Goal: Check status: Check status

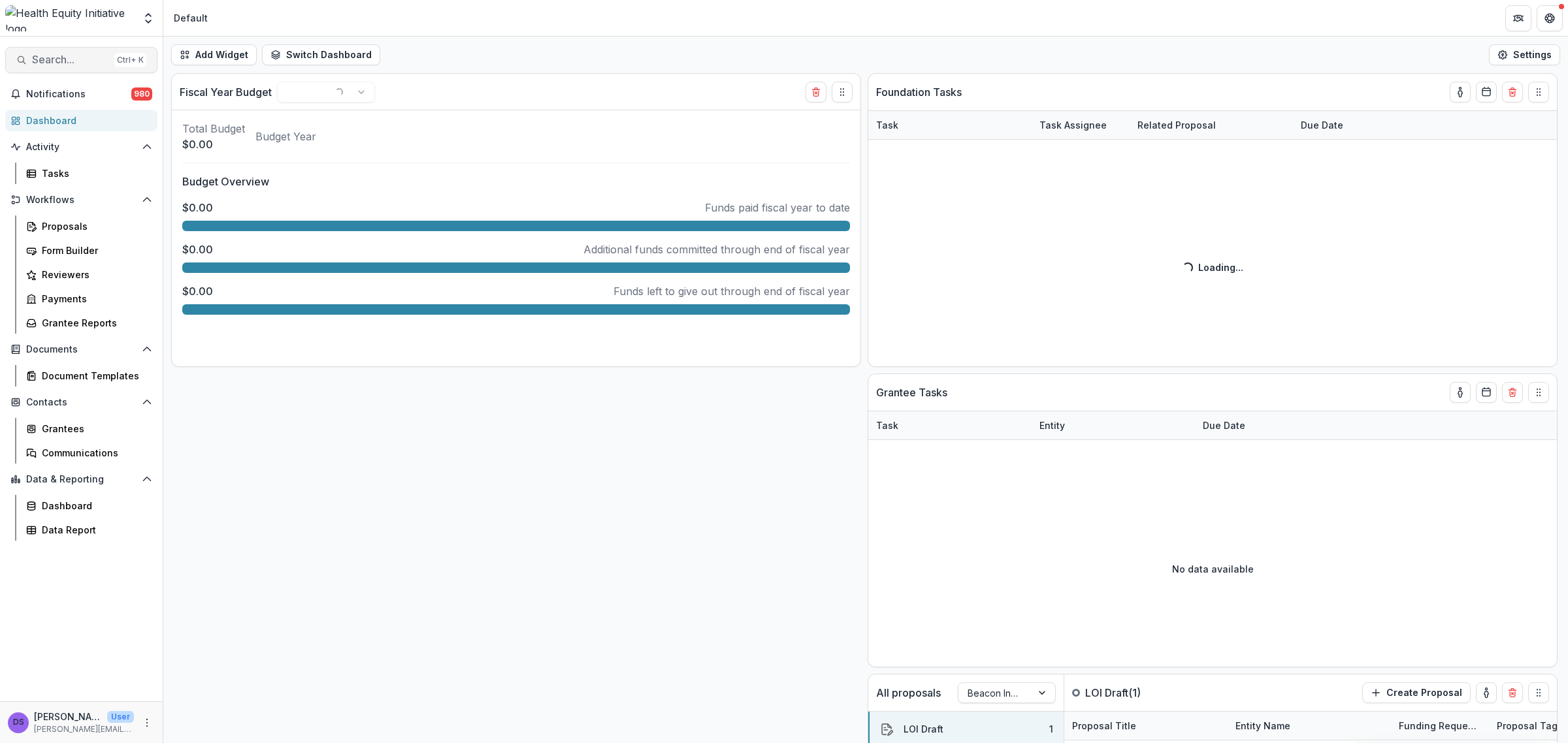
click at [93, 66] on button "Search... Ctrl + K" at bounding box center [82, 60] width 152 height 26
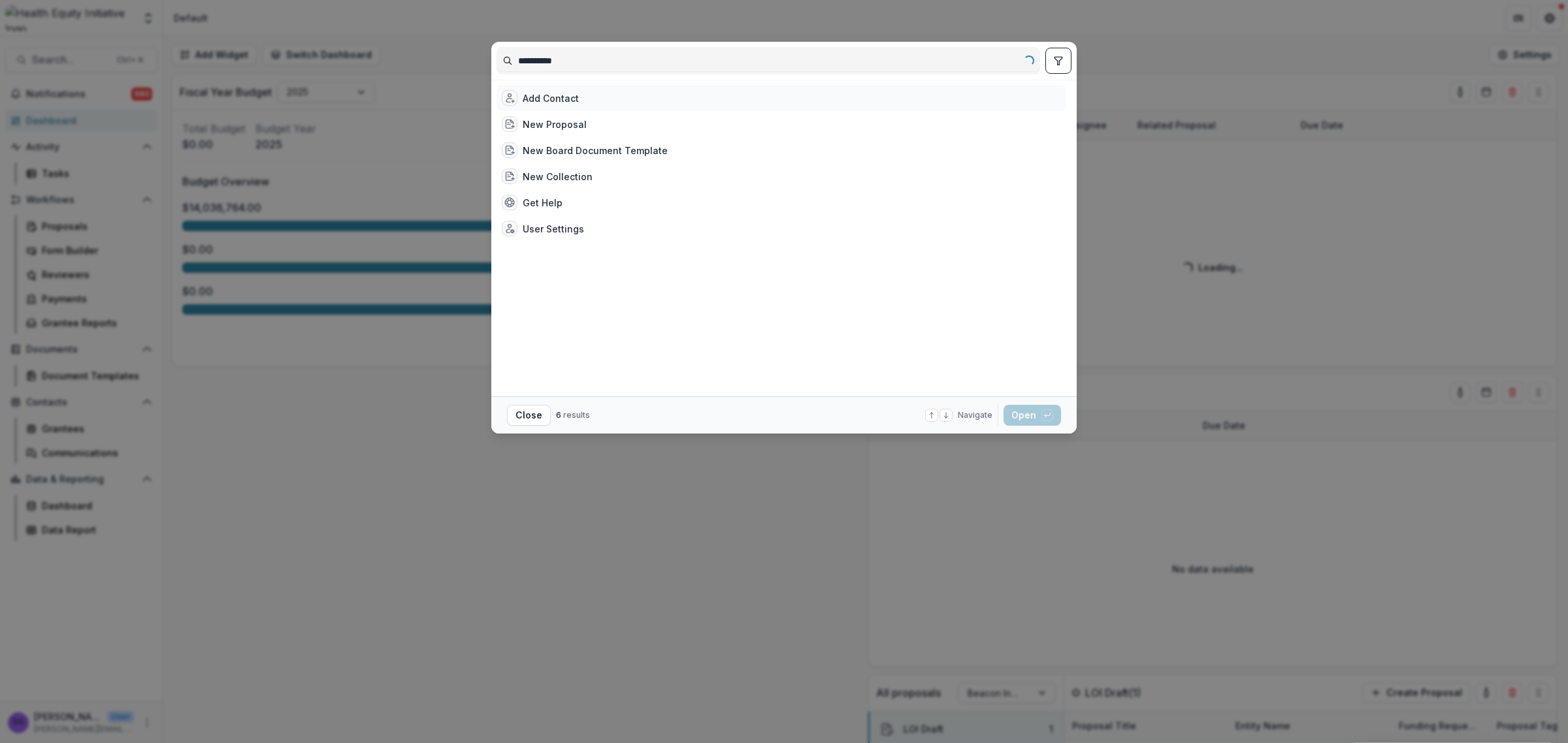
type input "**********"
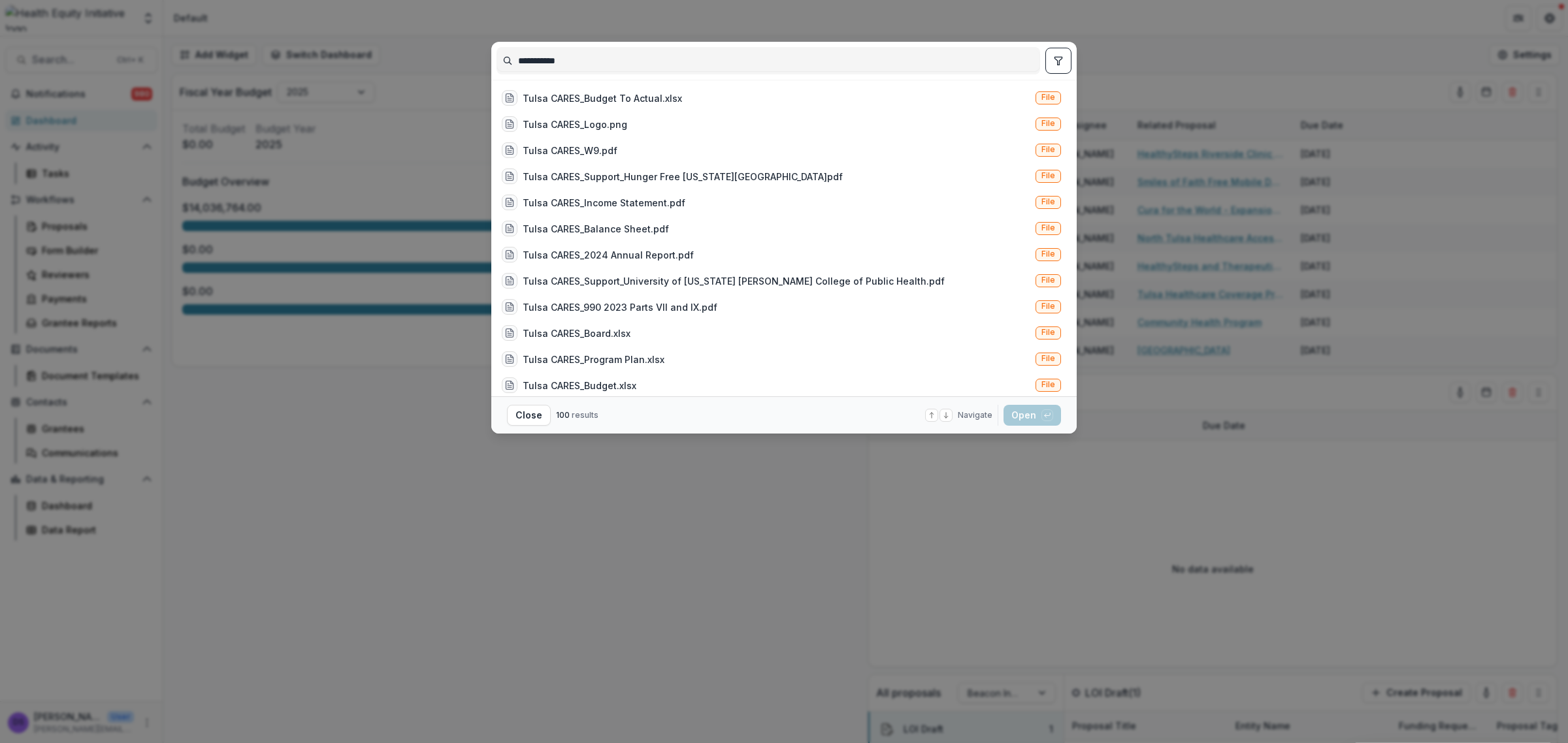
click at [506, 59] on input "**********" at bounding box center [768, 60] width 542 height 21
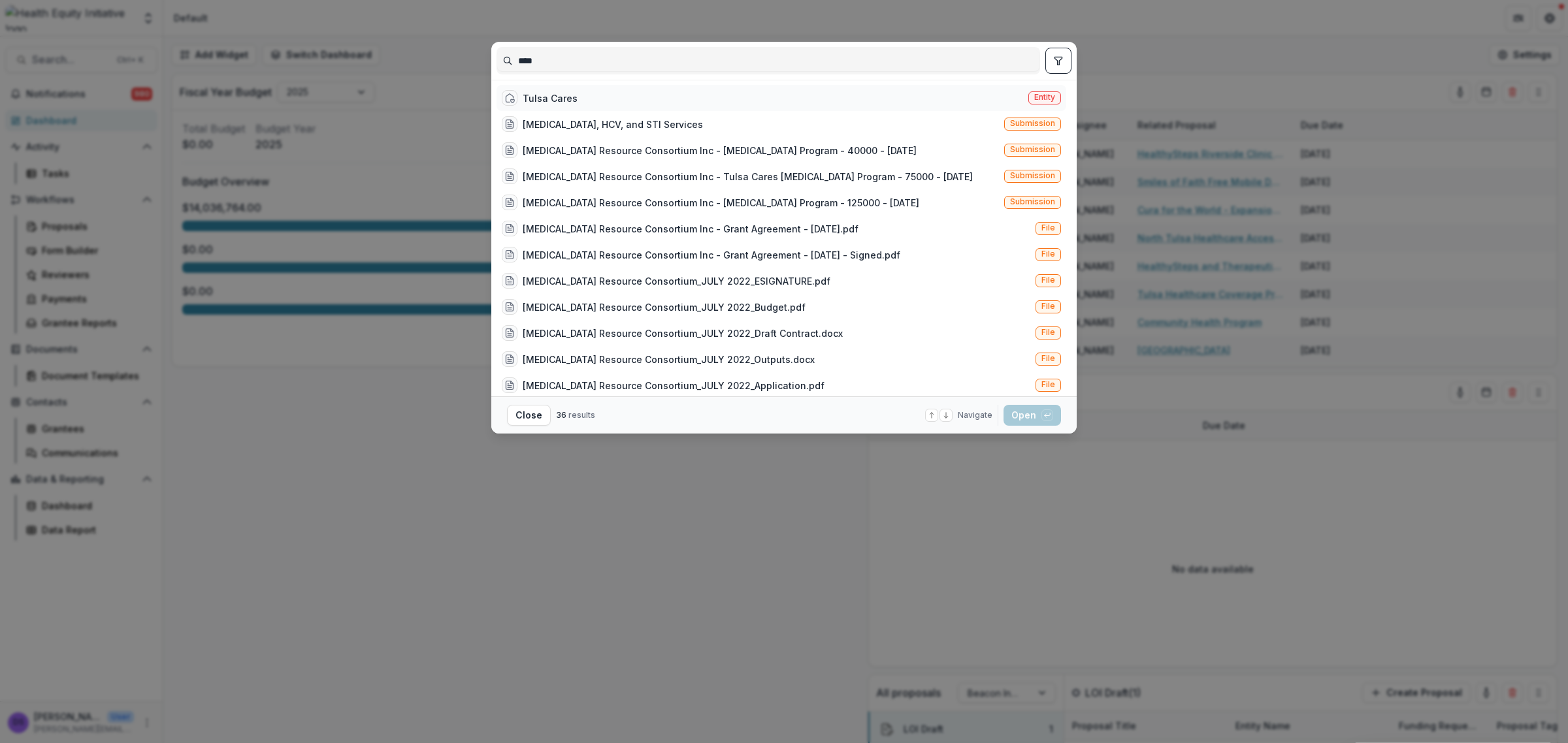
type input "***"
click at [530, 100] on div "Tulsa Cares" at bounding box center [550, 98] width 55 height 14
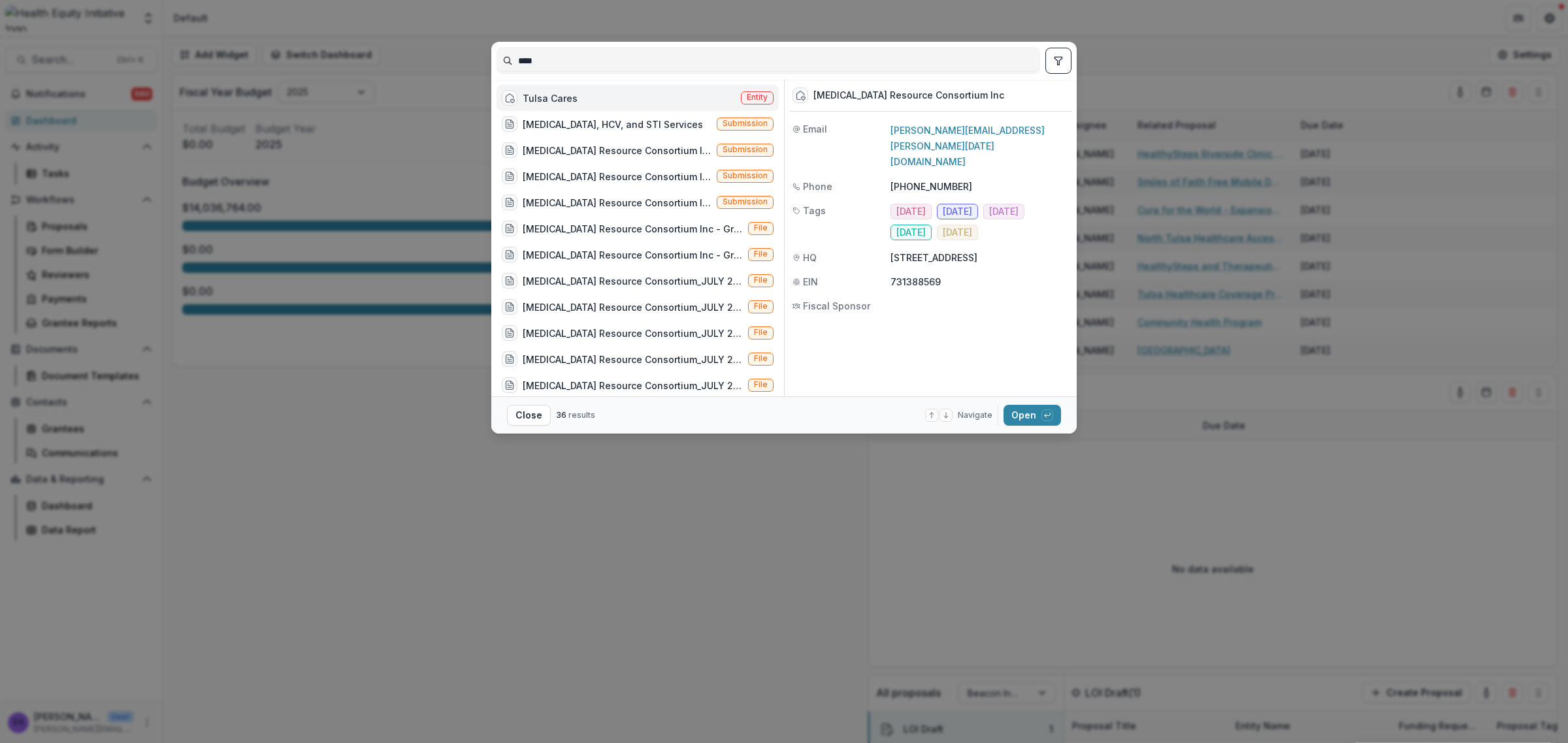
click at [530, 100] on div "Tulsa Cares" at bounding box center [550, 98] width 55 height 14
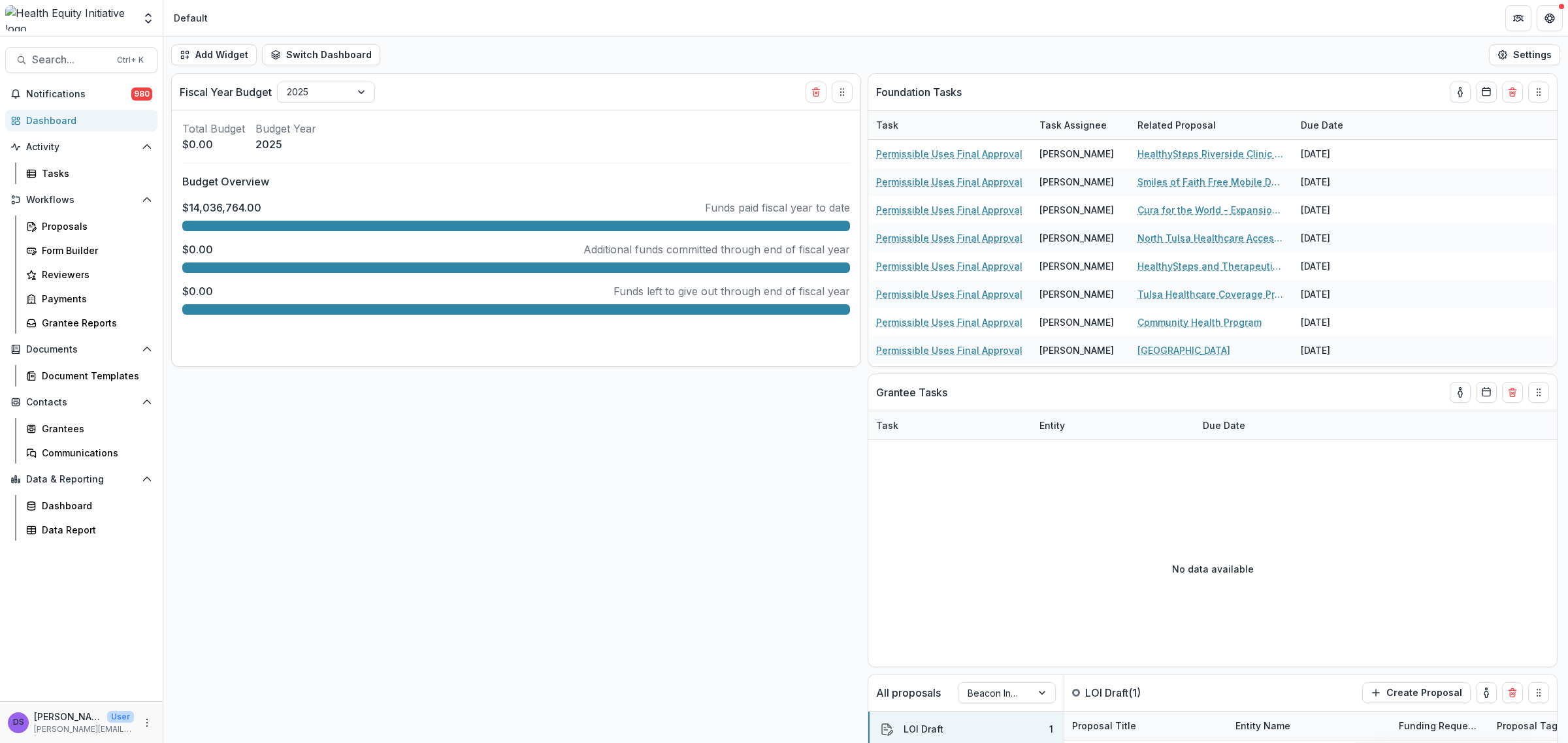
click at [530, 100] on div "Tulsa Cares" at bounding box center [550, 98] width 55 height 14
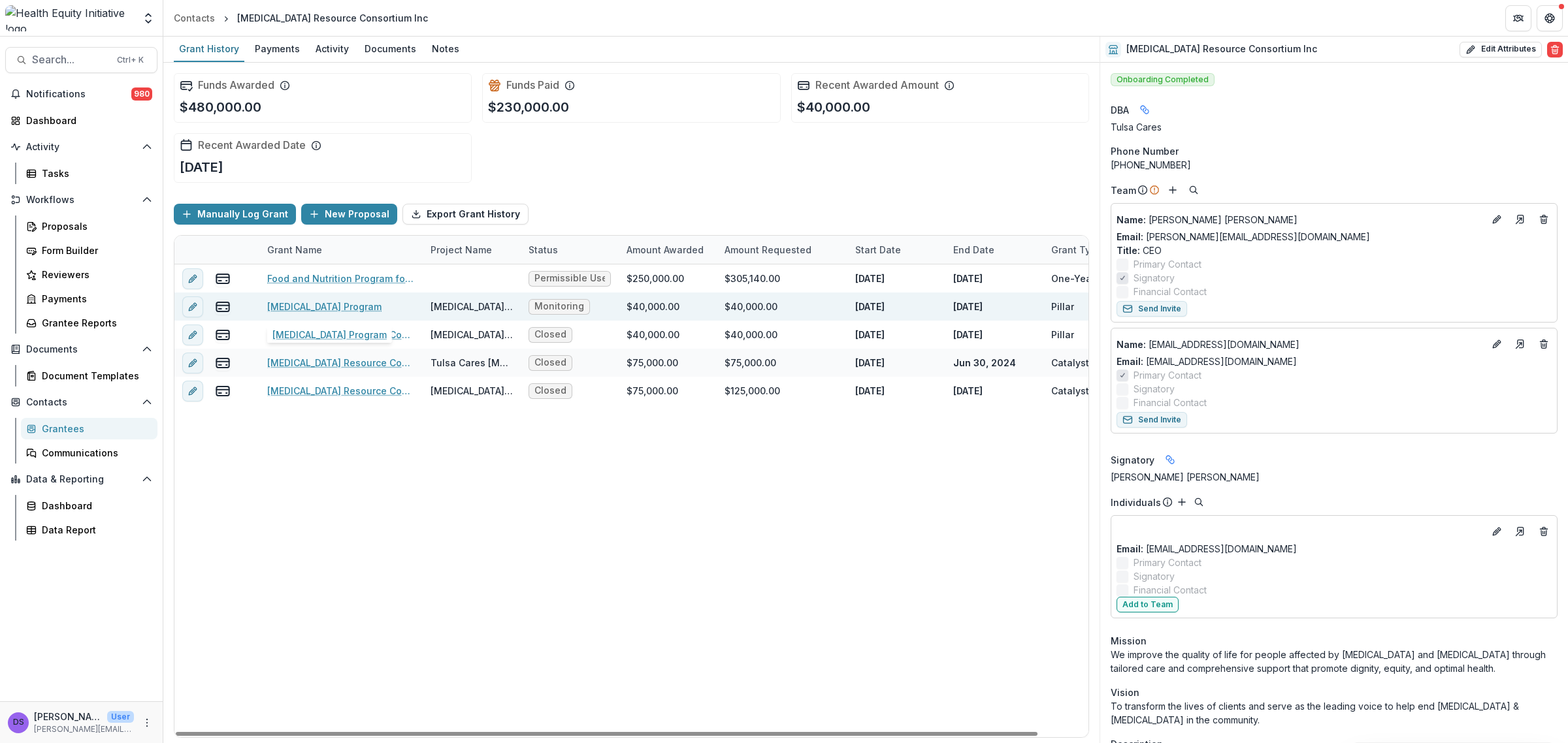
click at [331, 305] on link "[MEDICAL_DATA] Program" at bounding box center [324, 306] width 114 height 14
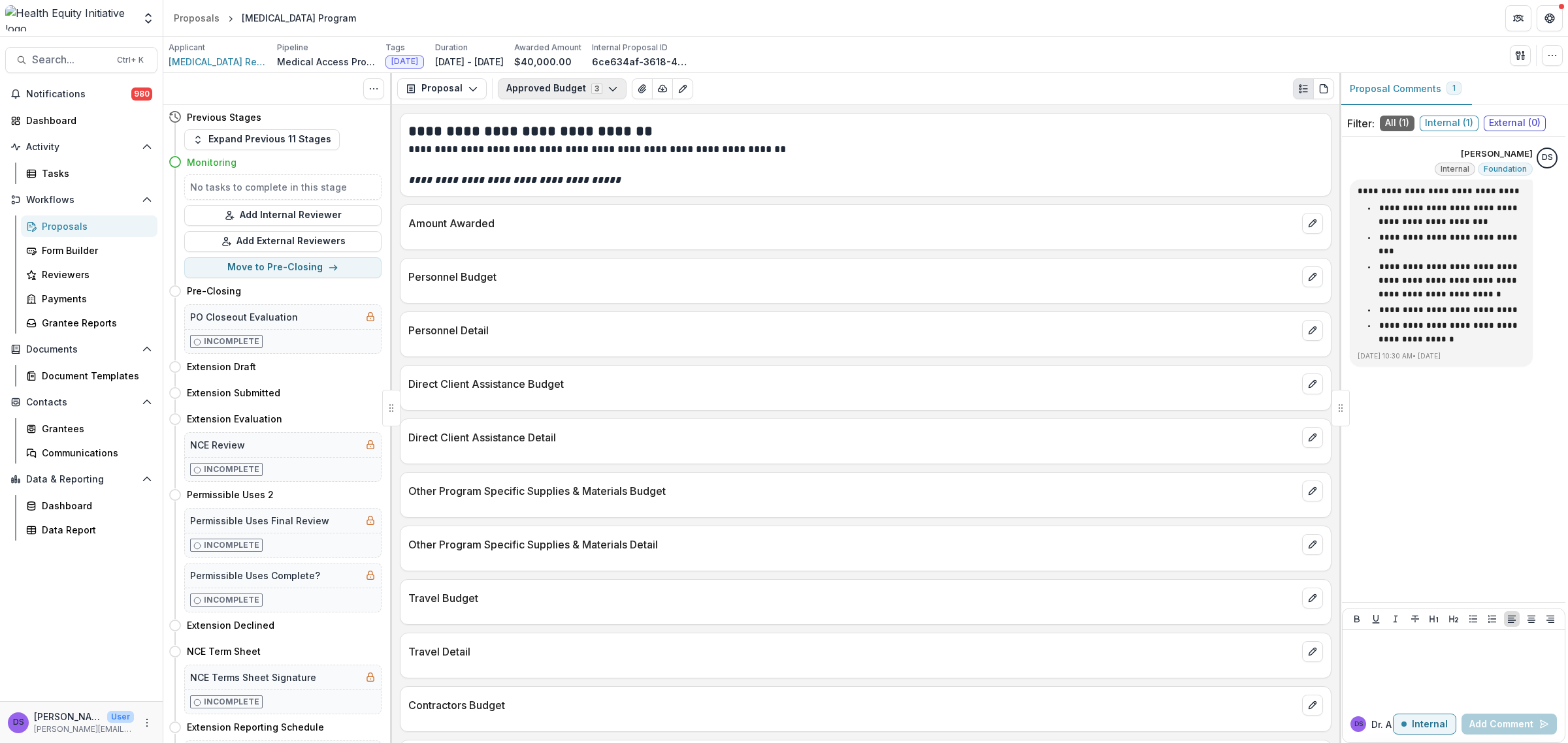
click at [533, 92] on button "Approved Budget 3" at bounding box center [562, 88] width 129 height 21
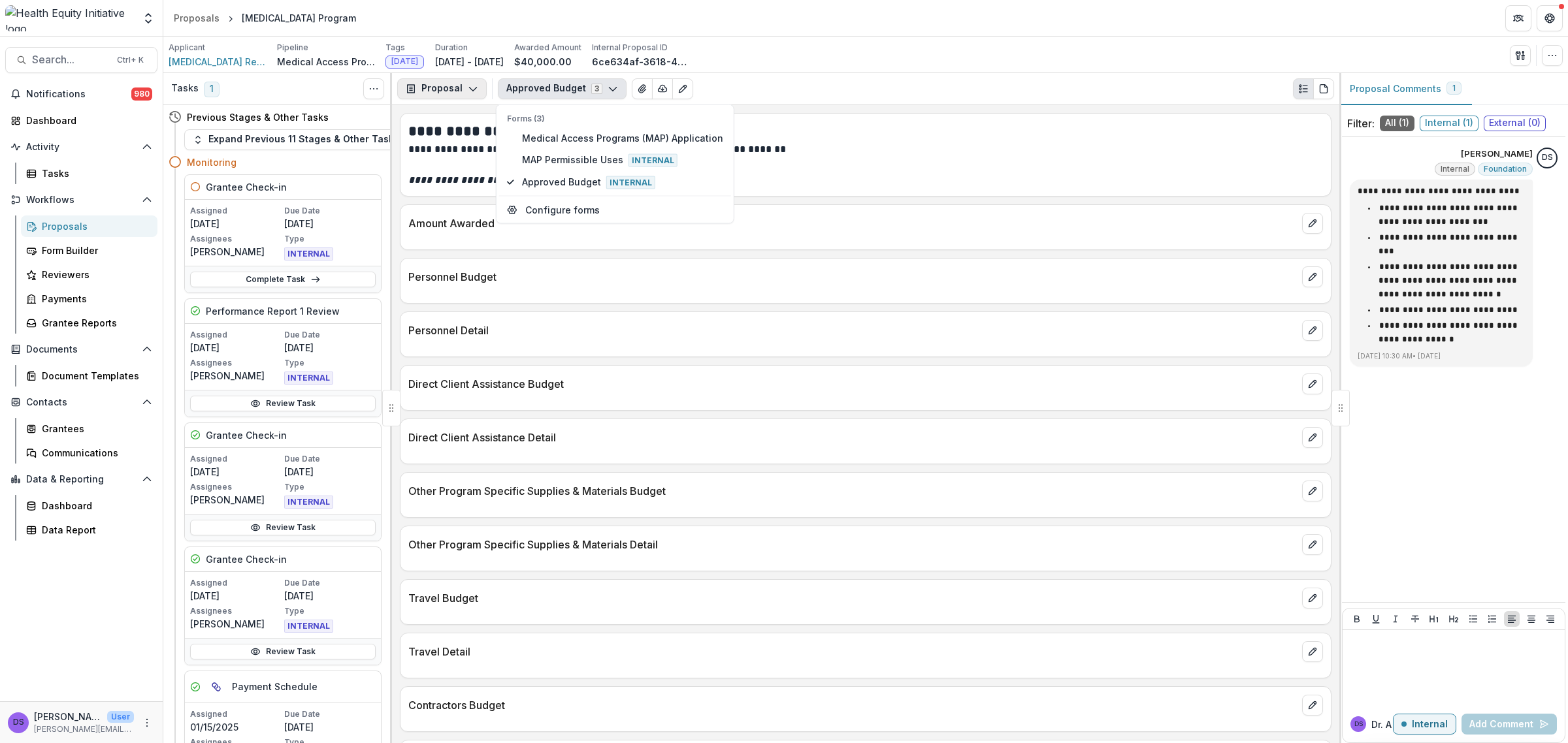
click at [427, 93] on button "Proposal" at bounding box center [441, 88] width 89 height 21
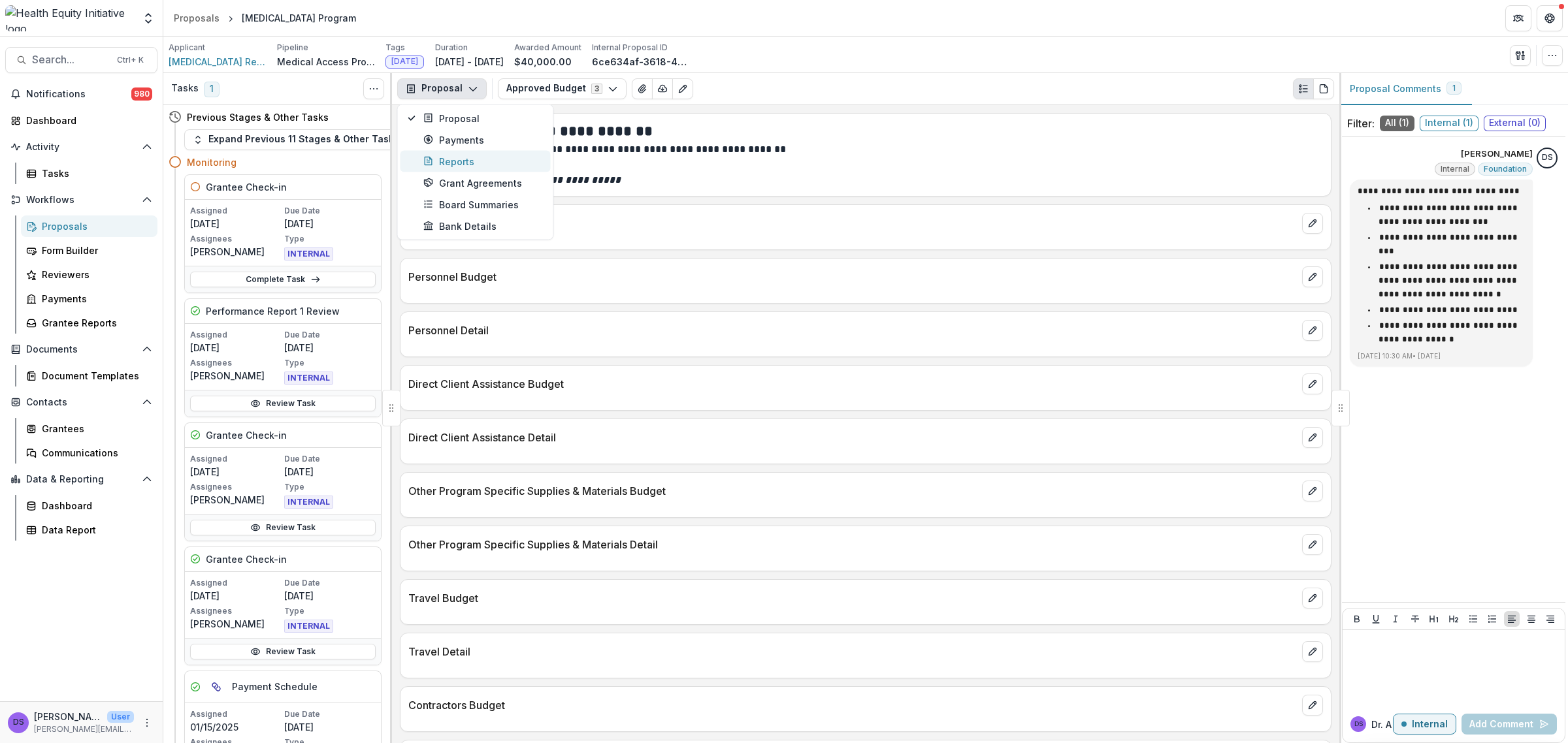
click at [463, 150] on button "Reports" at bounding box center [475, 161] width 150 height 21
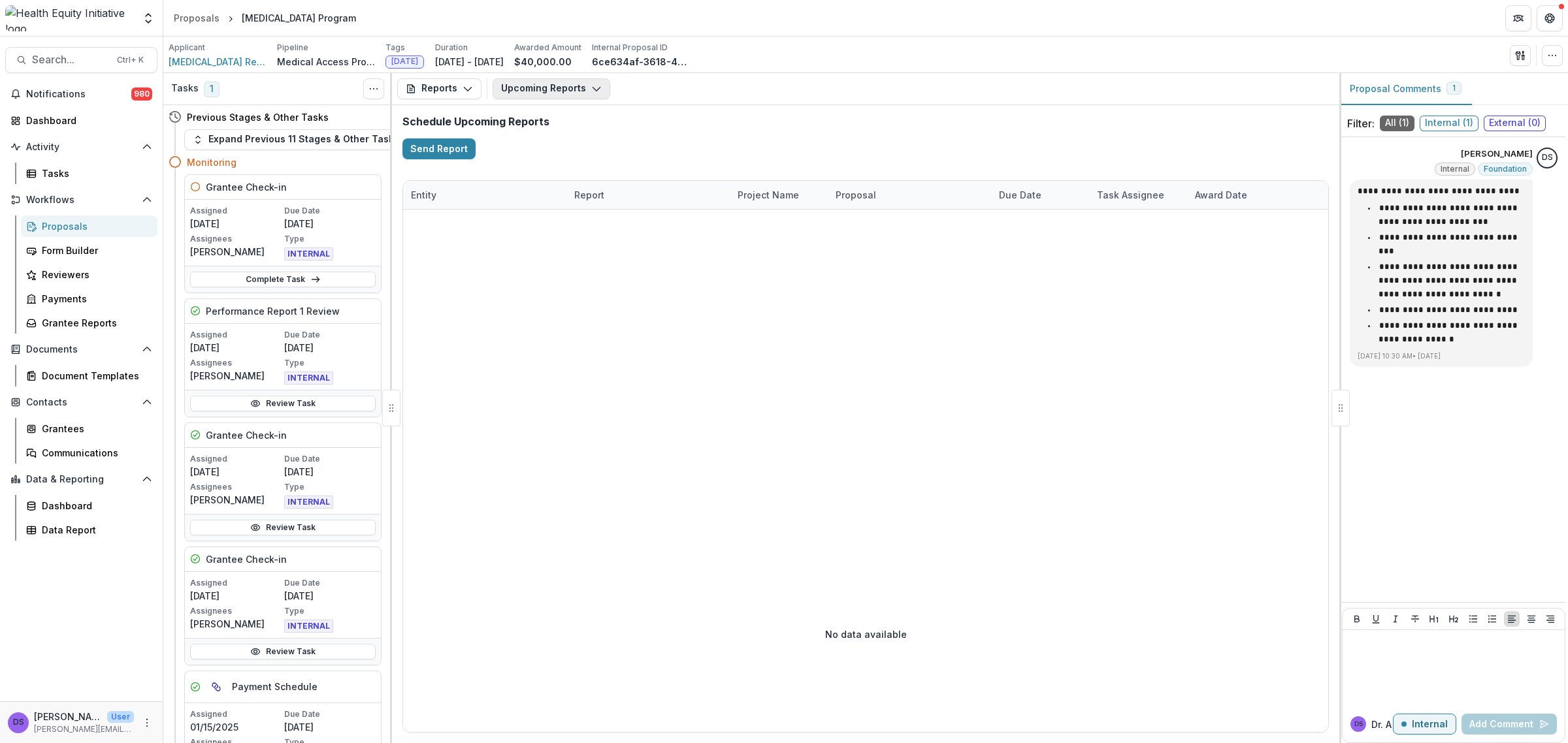
click at [563, 86] on button "Upcoming Reports" at bounding box center [551, 88] width 117 height 21
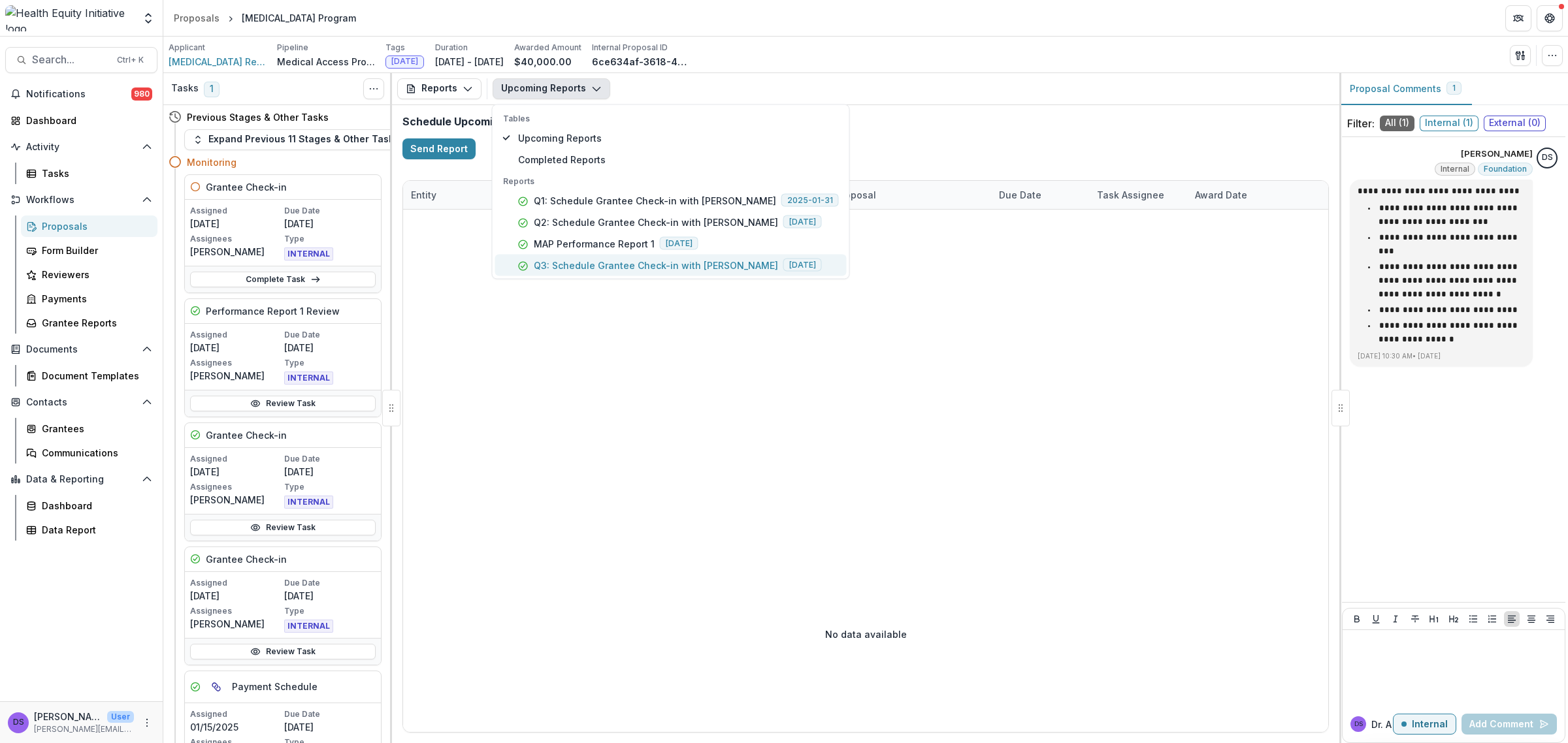
click at [557, 262] on p "Q3: Schedule Grantee Check-in with [PERSON_NAME]" at bounding box center [656, 264] width 244 height 14
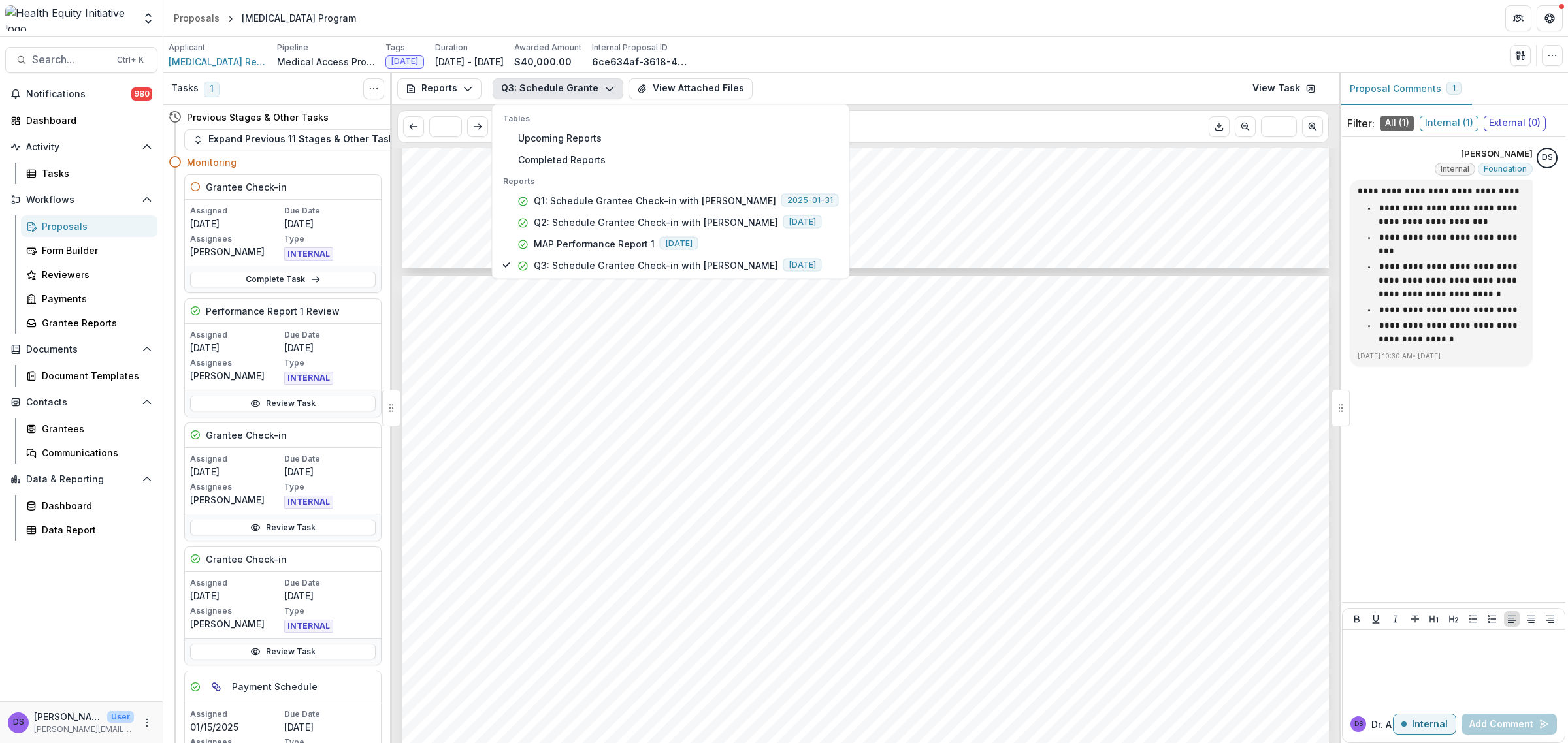
scroll to position [1306, 0]
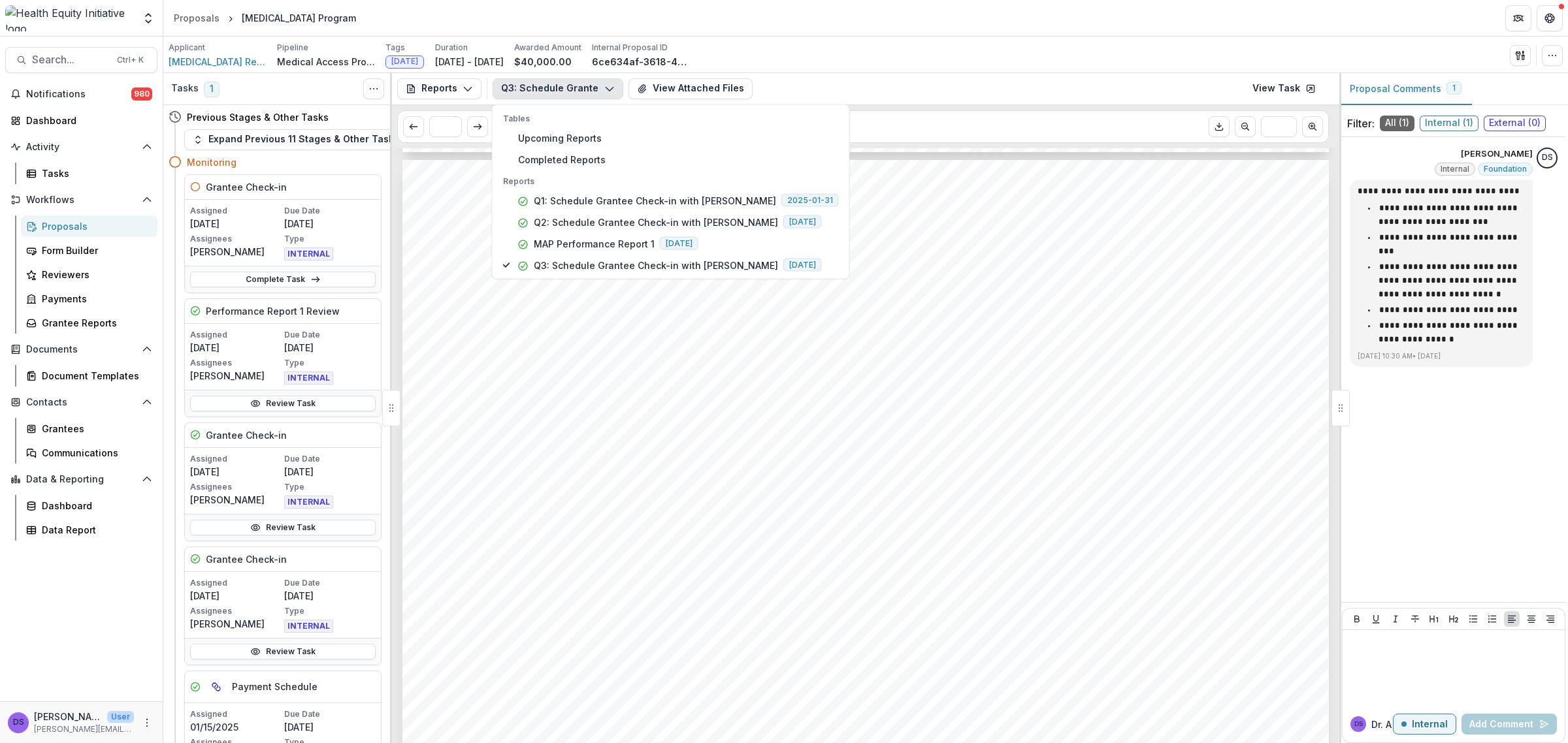
click at [529, 85] on button "Q3: Schedule Grantee Check-in with [PERSON_NAME]" at bounding box center [557, 88] width 130 height 21
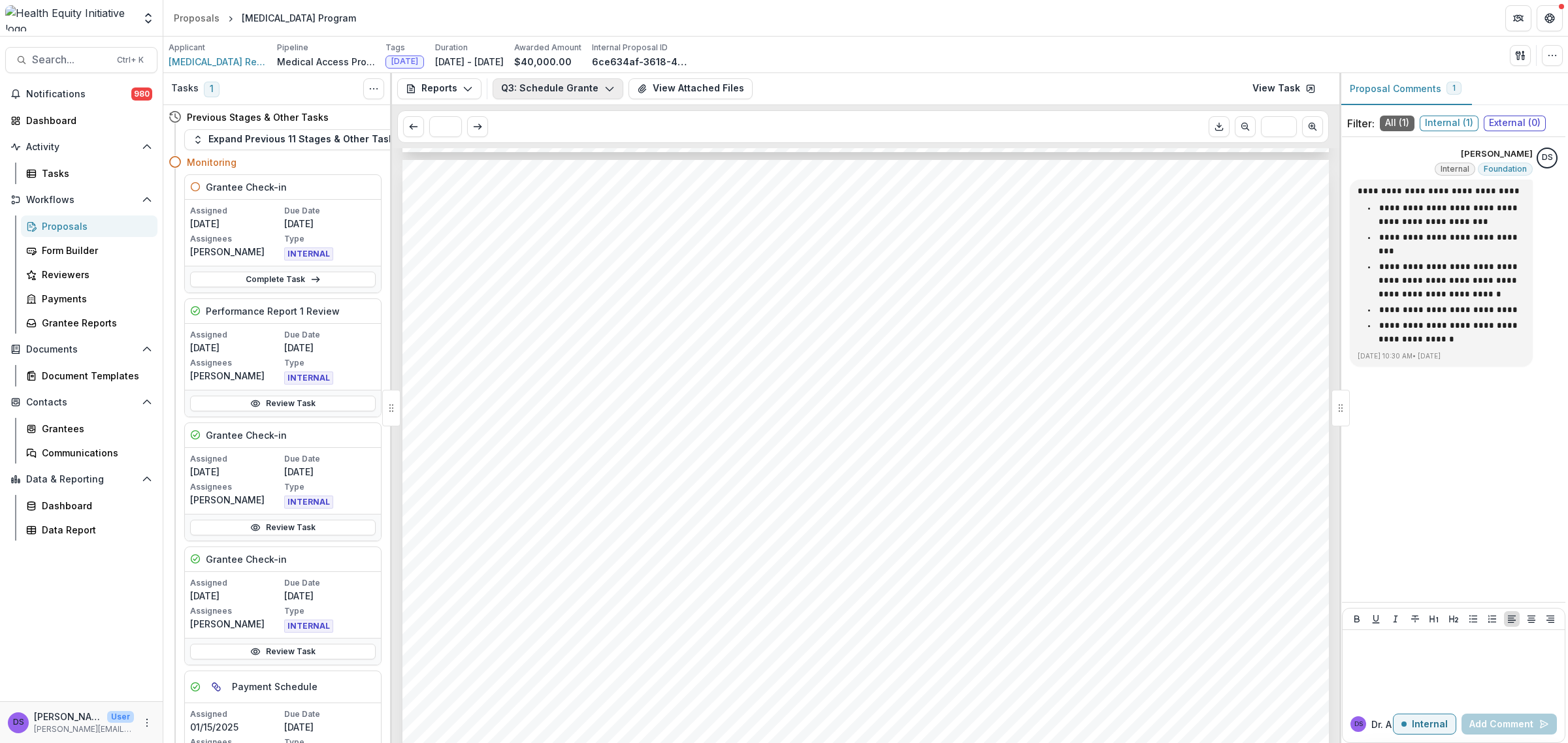
click at [529, 85] on button "Q3: Schedule Grantee Check-in with [PERSON_NAME]" at bounding box center [557, 88] width 130 height 21
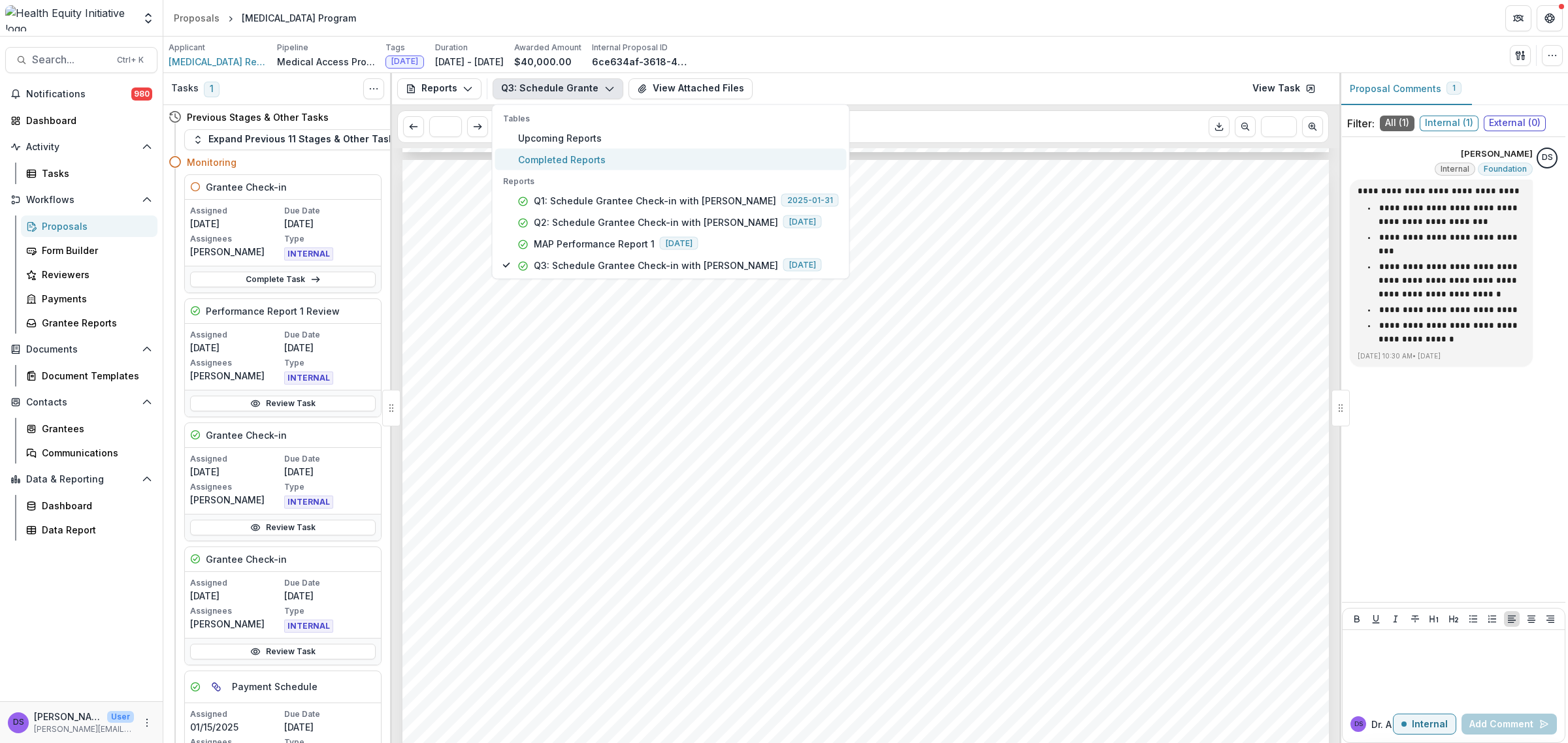
click at [589, 162] on span "Completed Reports" at bounding box center [678, 159] width 321 height 14
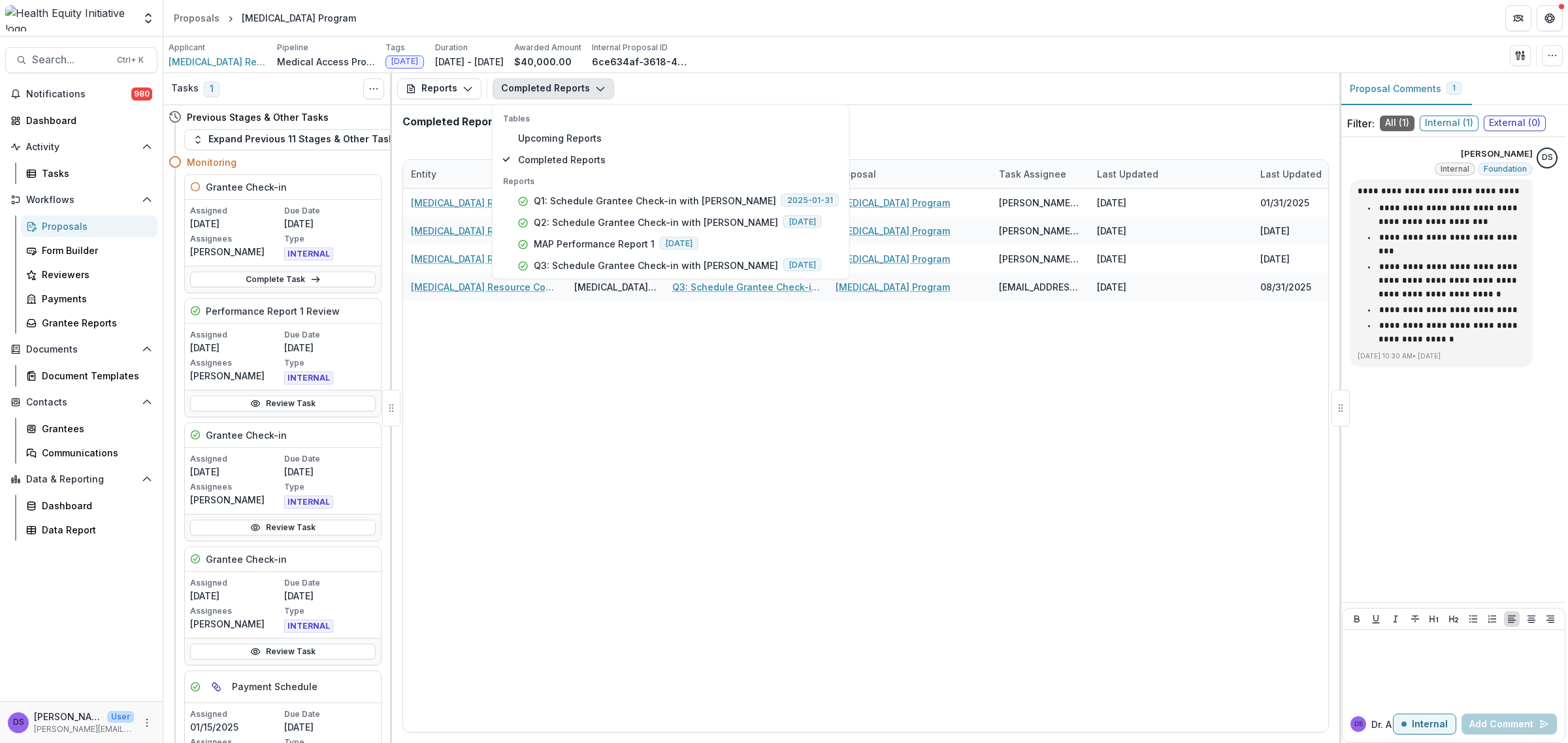
click at [573, 428] on div "[MEDICAL_DATA] Resource Consortium Inc [MEDICAL_DATA] Program Q1: Schedule Gran…" at bounding box center [925, 460] width 1045 height 543
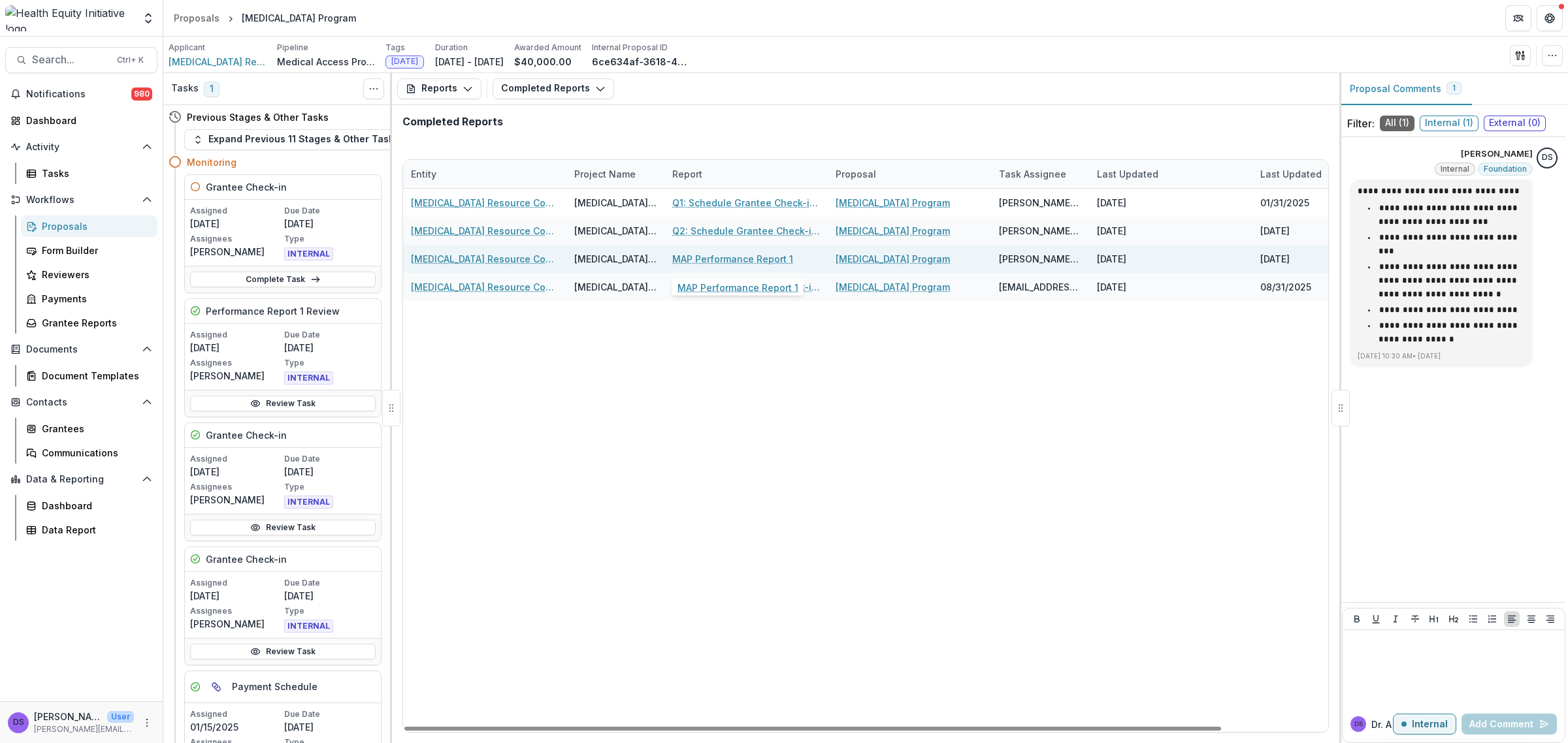
click at [738, 262] on link "MAP Performance Report 1" at bounding box center [733, 259] width 121 height 14
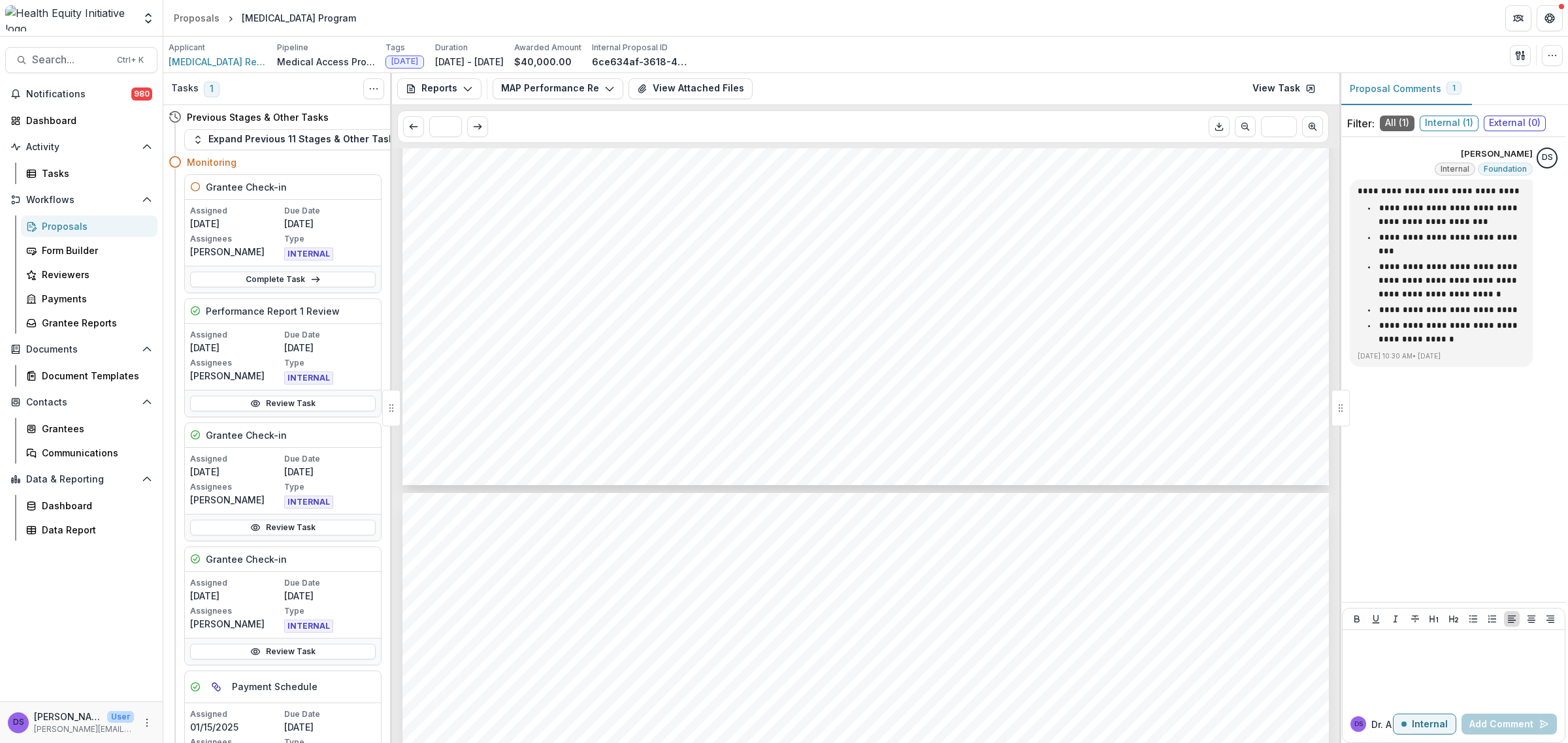
scroll to position [979, 0]
